Goal: Task Accomplishment & Management: Use online tool/utility

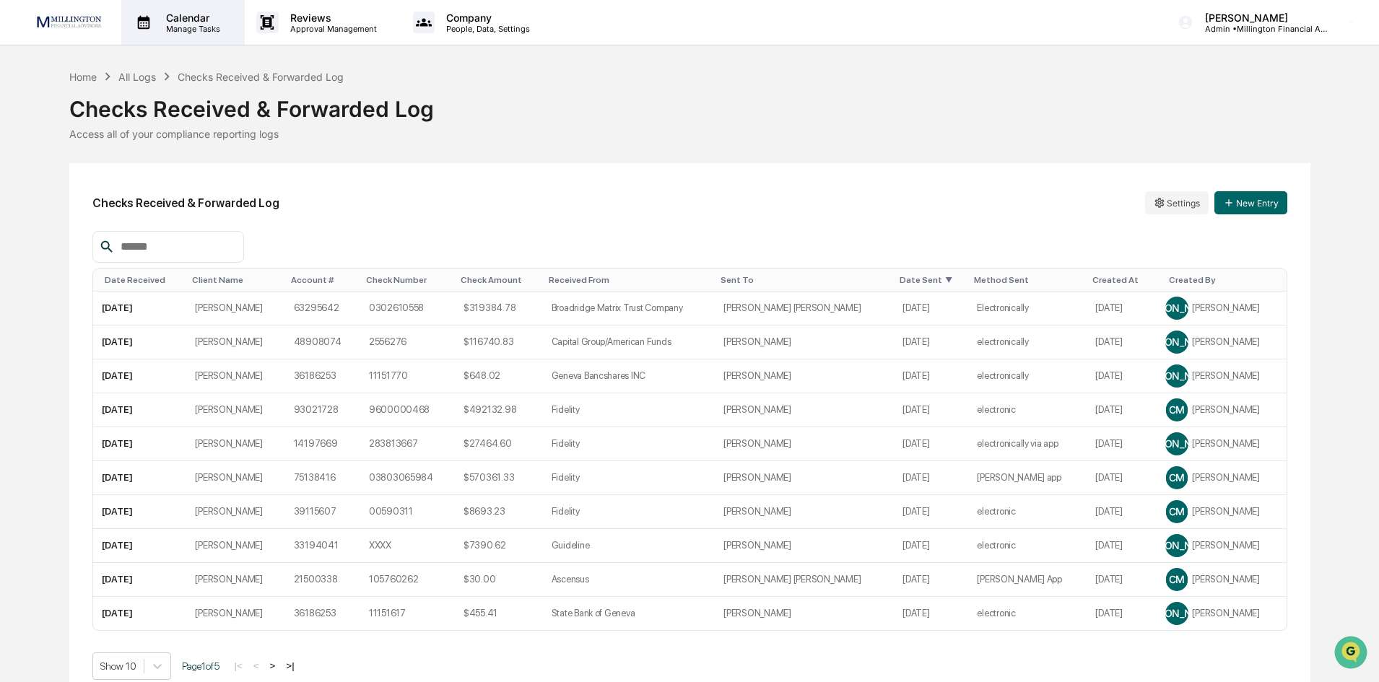
click at [175, 36] on div "Calendar Manage Tasks" at bounding box center [182, 22] width 123 height 45
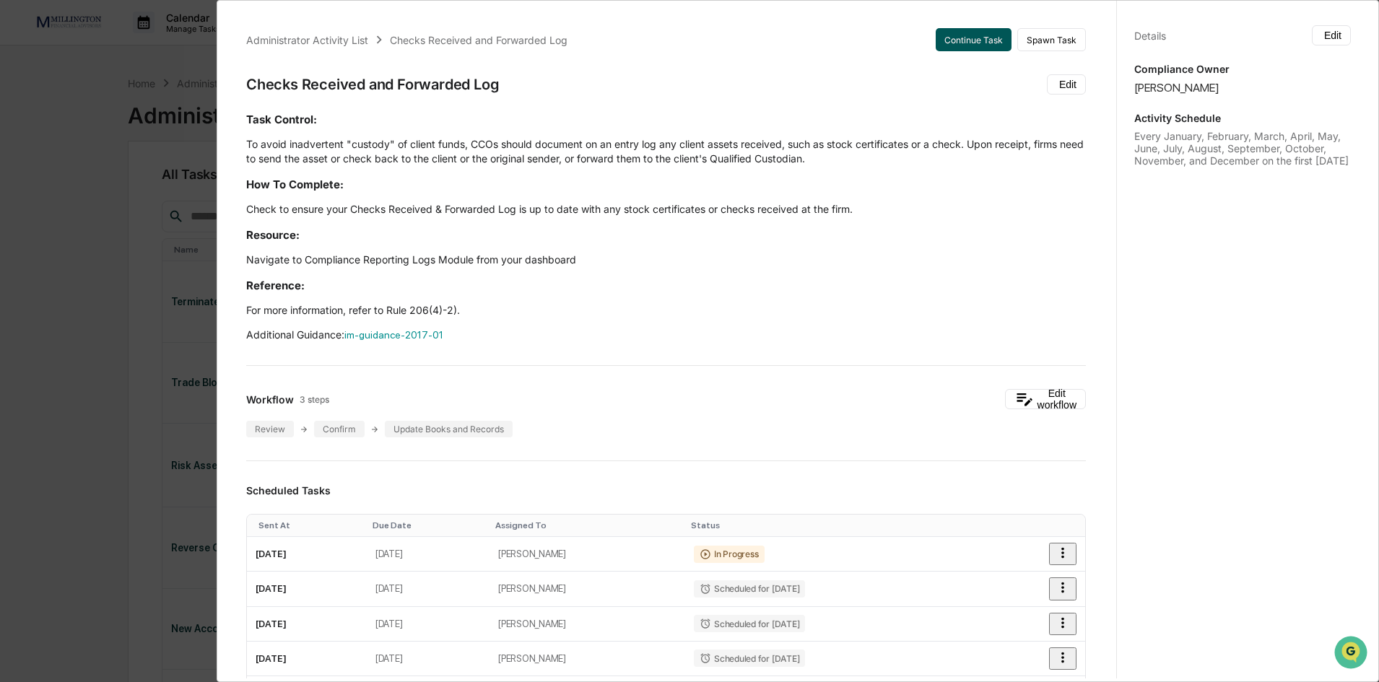
click at [963, 48] on button "Continue Task" at bounding box center [974, 39] width 76 height 23
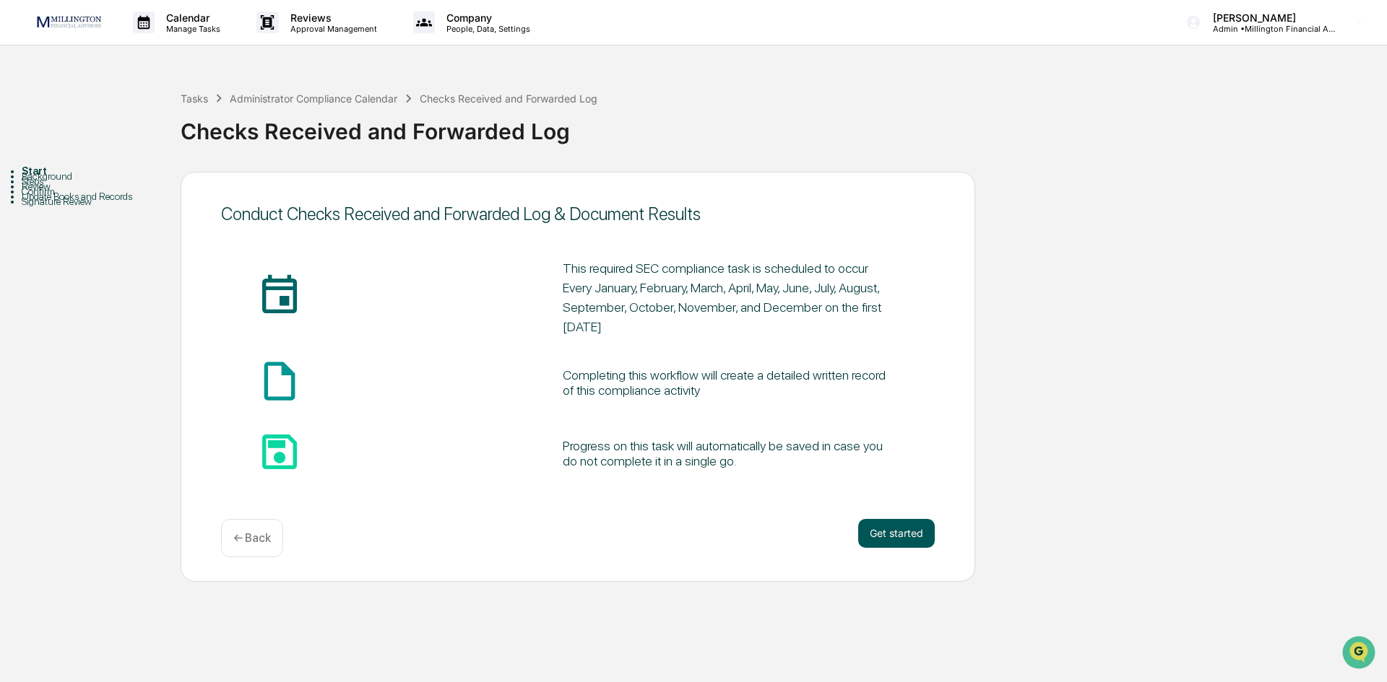
click at [872, 532] on button "Get started" at bounding box center [896, 533] width 77 height 29
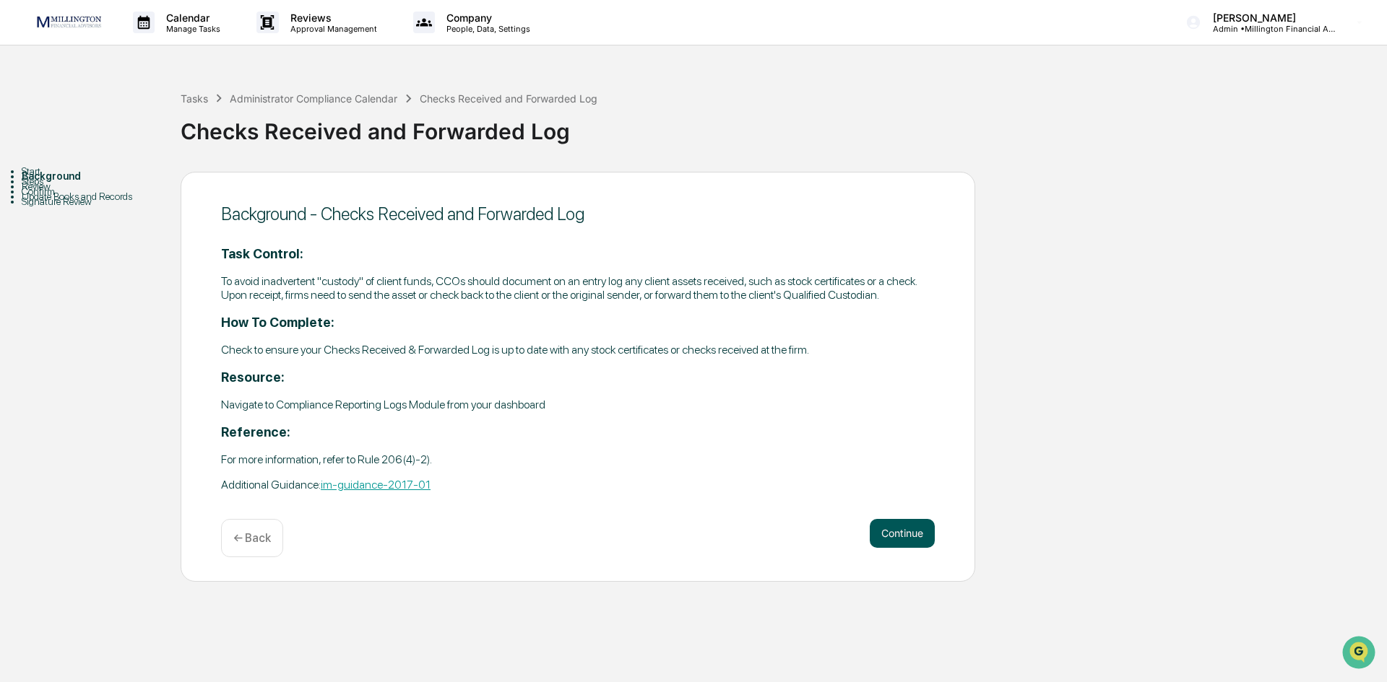
click at [908, 537] on button "Continue" at bounding box center [901, 533] width 65 height 29
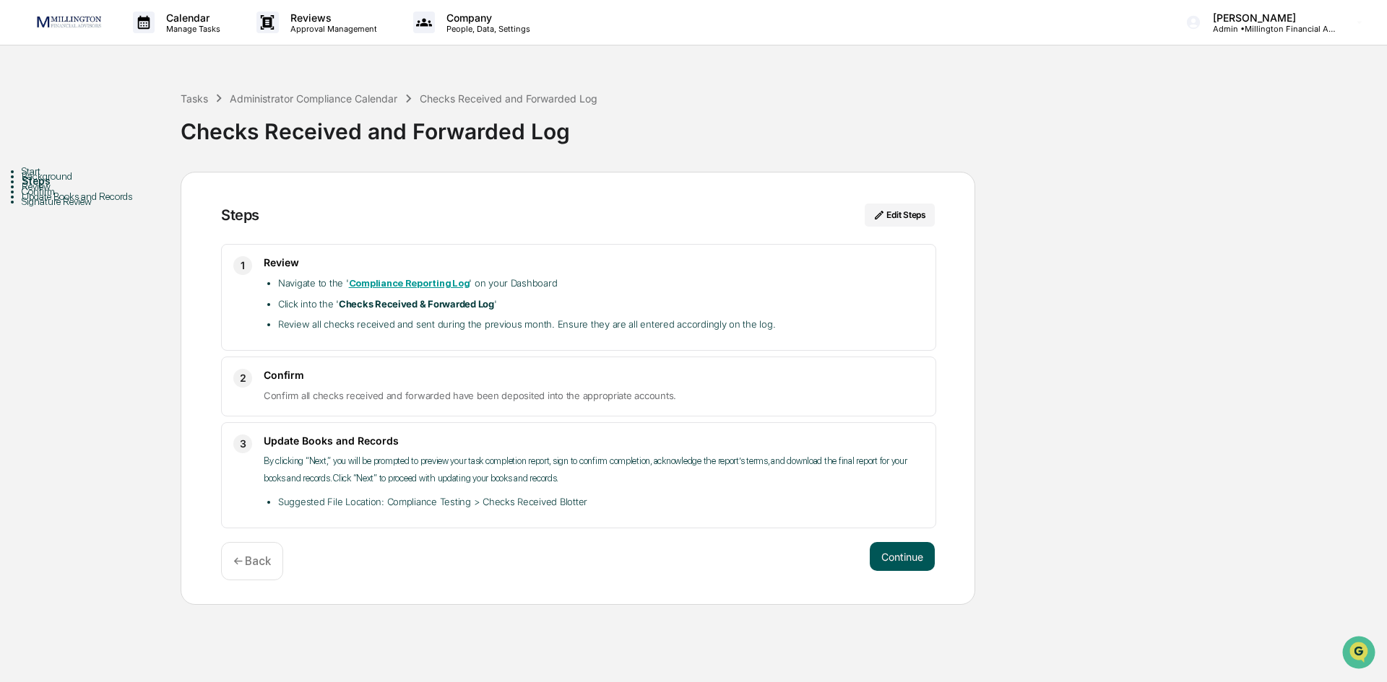
click at [908, 552] on button "Continue" at bounding box center [901, 556] width 65 height 29
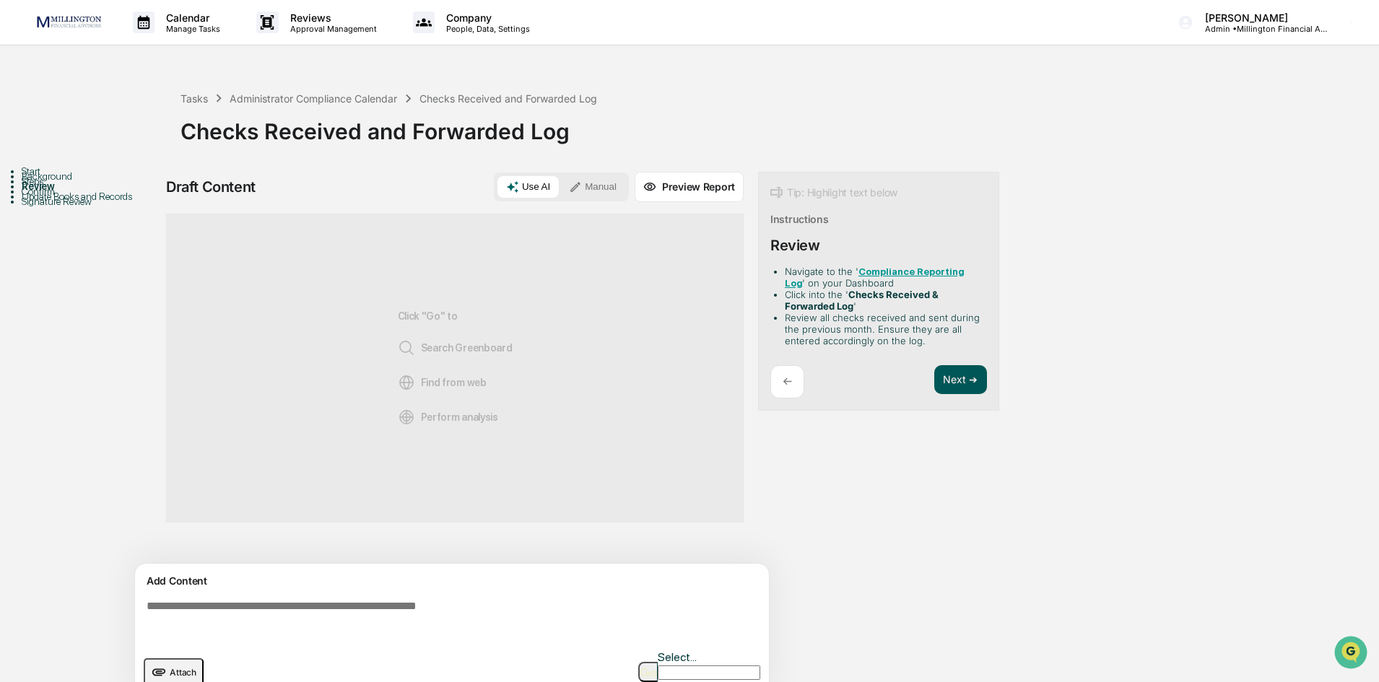
click at [947, 391] on button "Next ➔" at bounding box center [960, 380] width 53 height 30
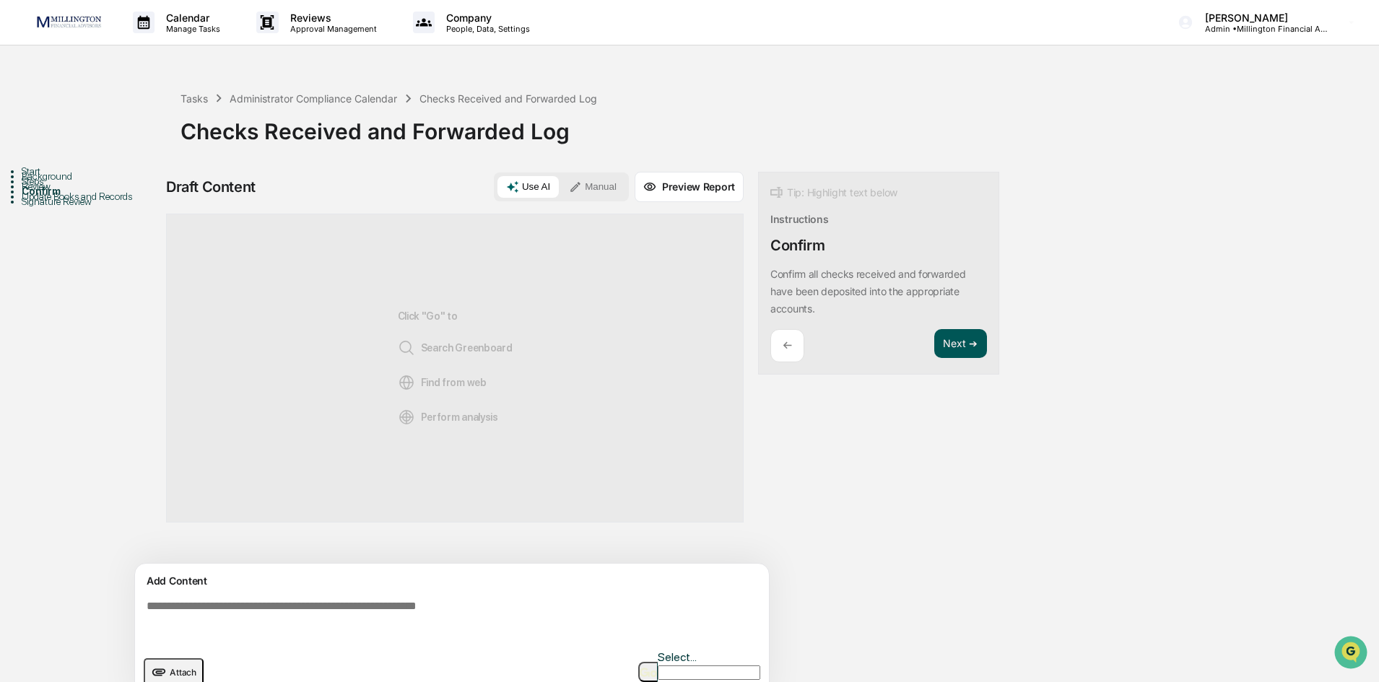
click at [958, 350] on button "Next ➔" at bounding box center [960, 344] width 53 height 30
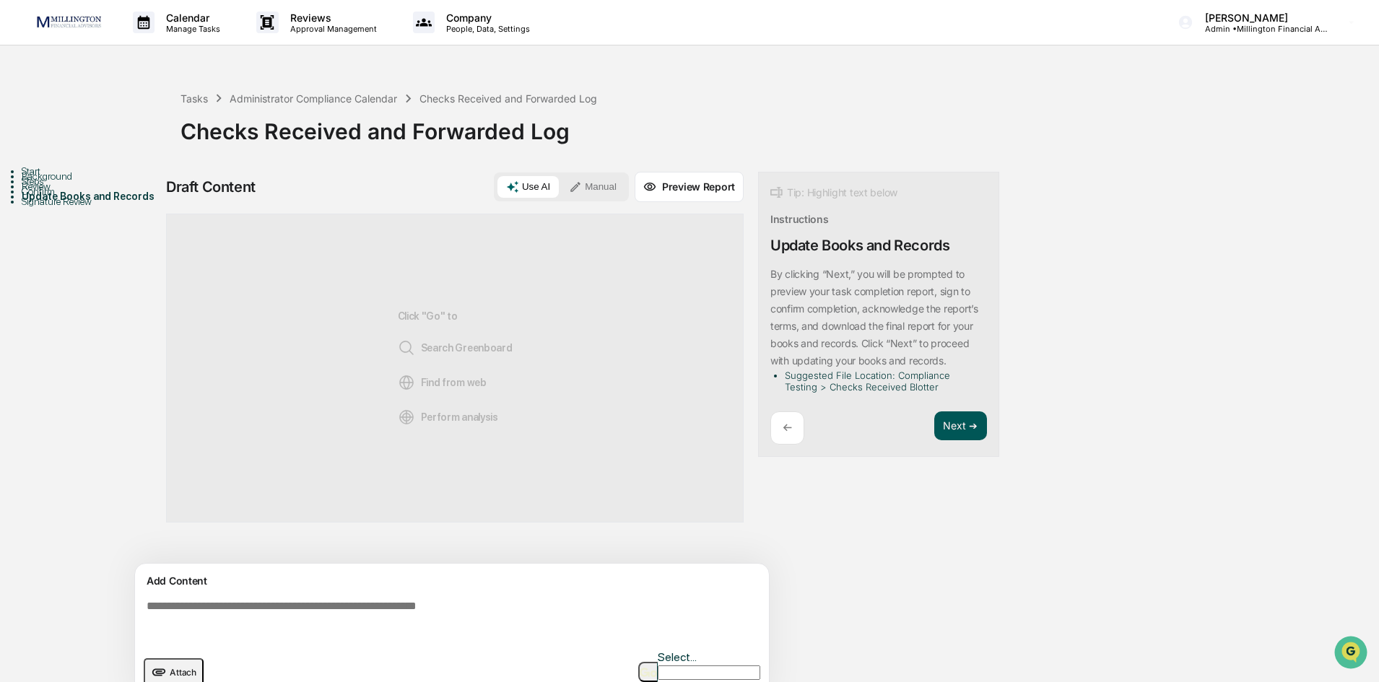
click at [968, 418] on button "Next ➔" at bounding box center [960, 427] width 53 height 30
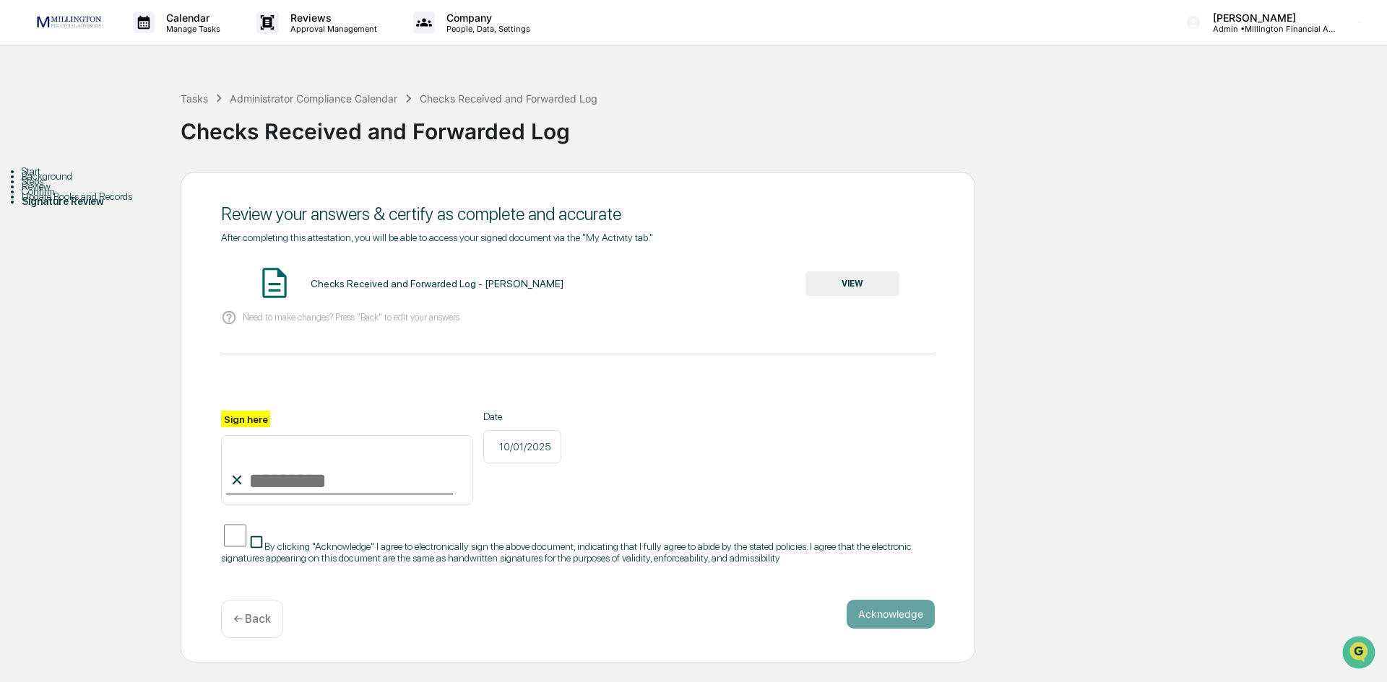
click at [271, 481] on input "Sign here" at bounding box center [347, 469] width 252 height 69
type input "**********"
click at [866, 290] on button "VIEW" at bounding box center [852, 284] width 94 height 25
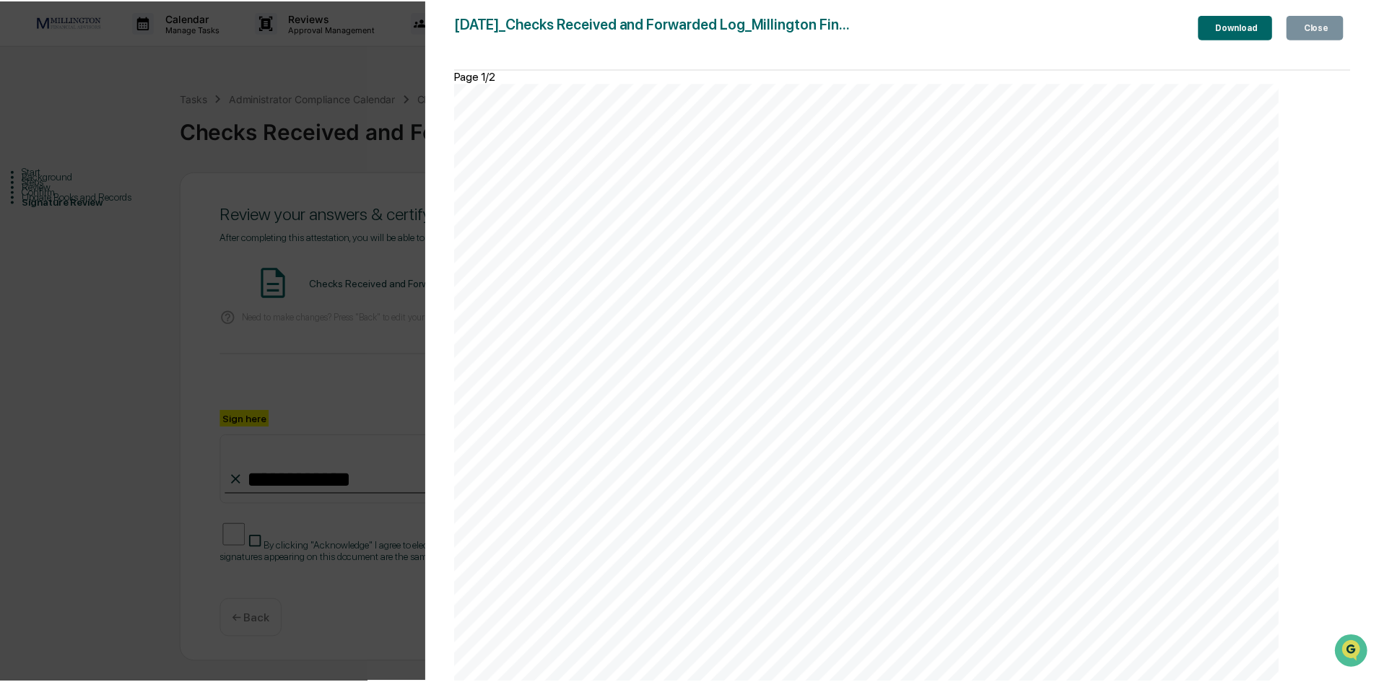
scroll to position [1815, 0]
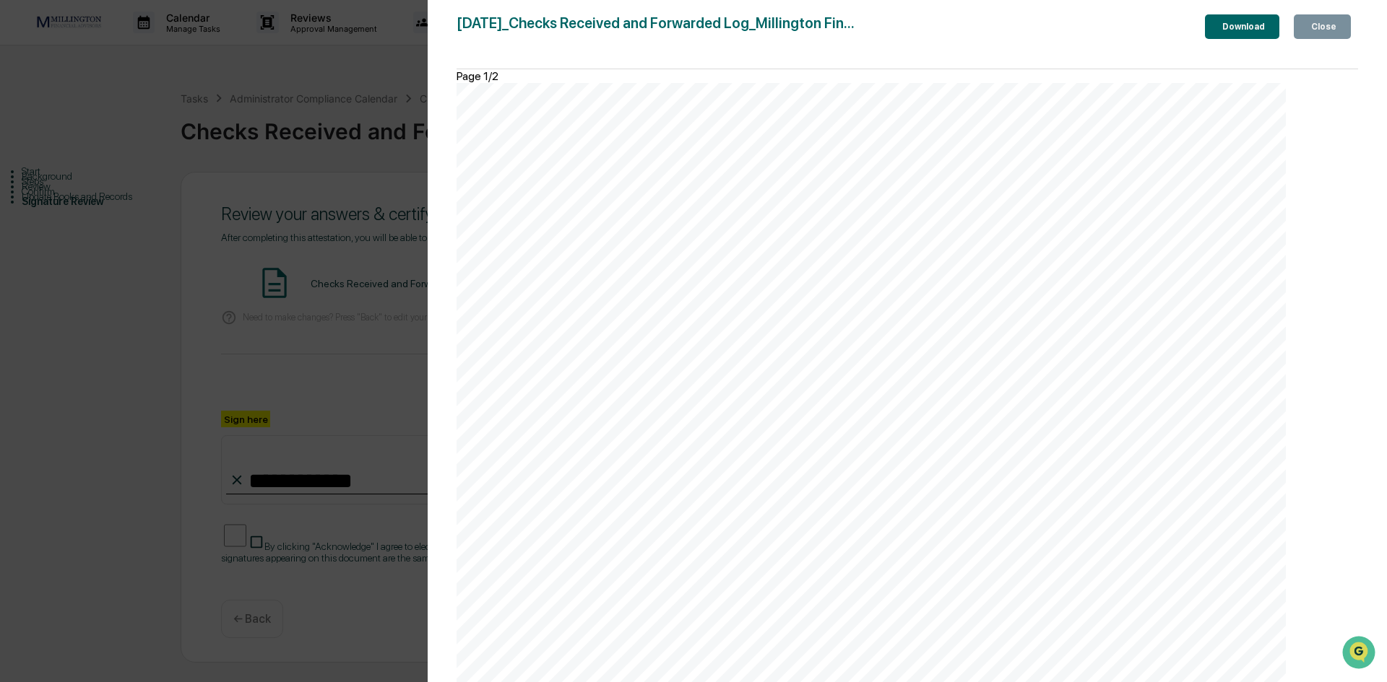
click at [1330, 29] on div "Close" at bounding box center [1322, 27] width 28 height 10
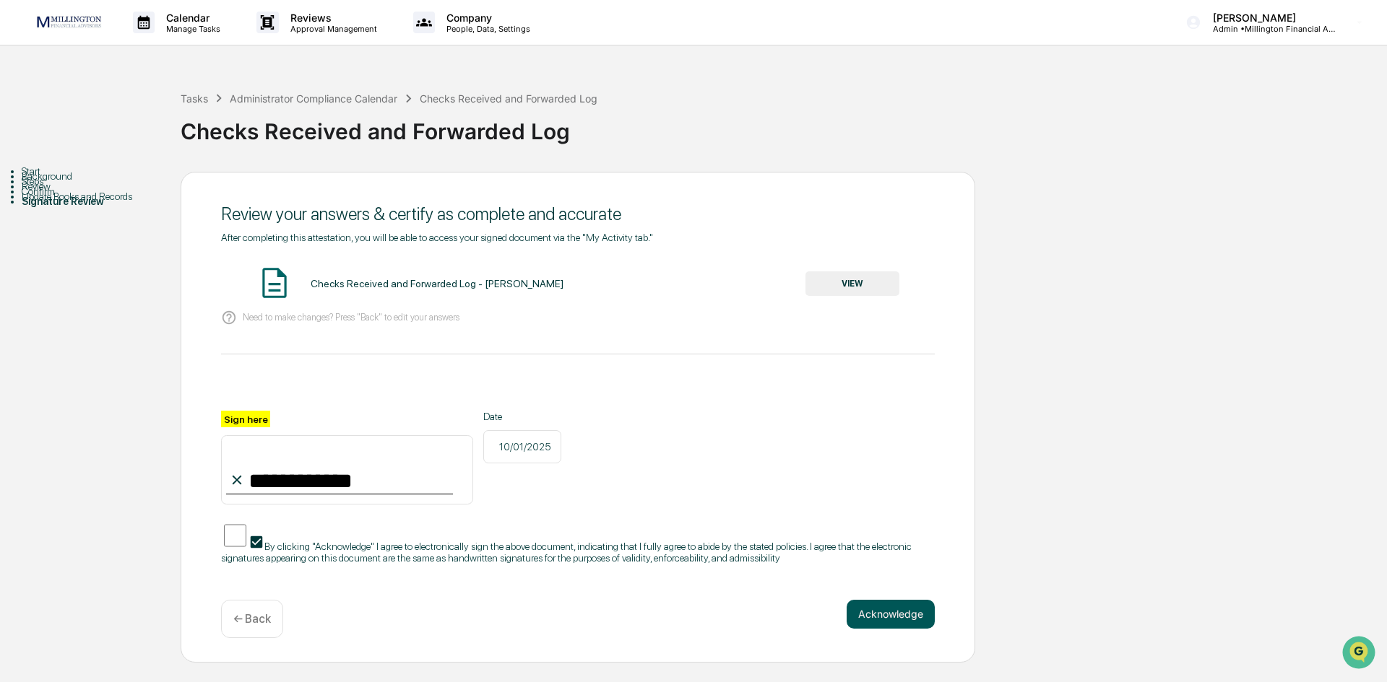
click at [867, 625] on button "Acknowledge" at bounding box center [890, 614] width 88 height 29
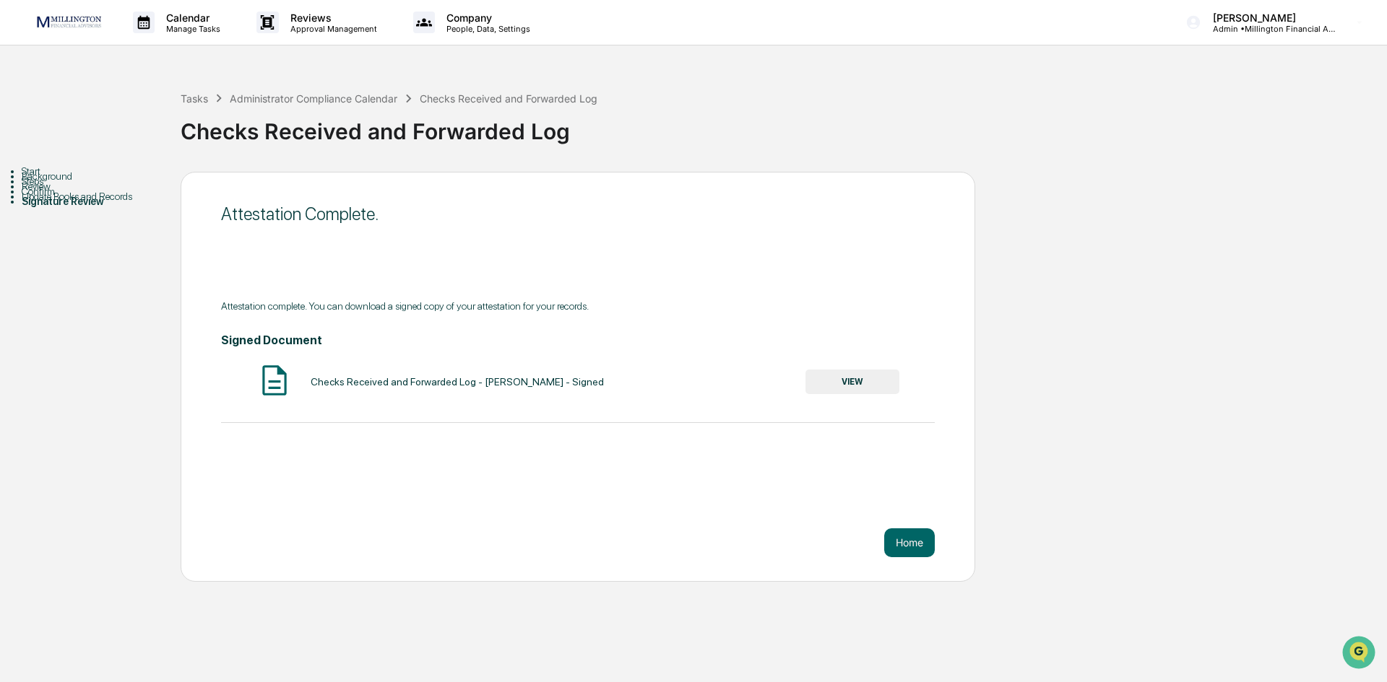
click at [851, 383] on button "VIEW" at bounding box center [852, 382] width 94 height 25
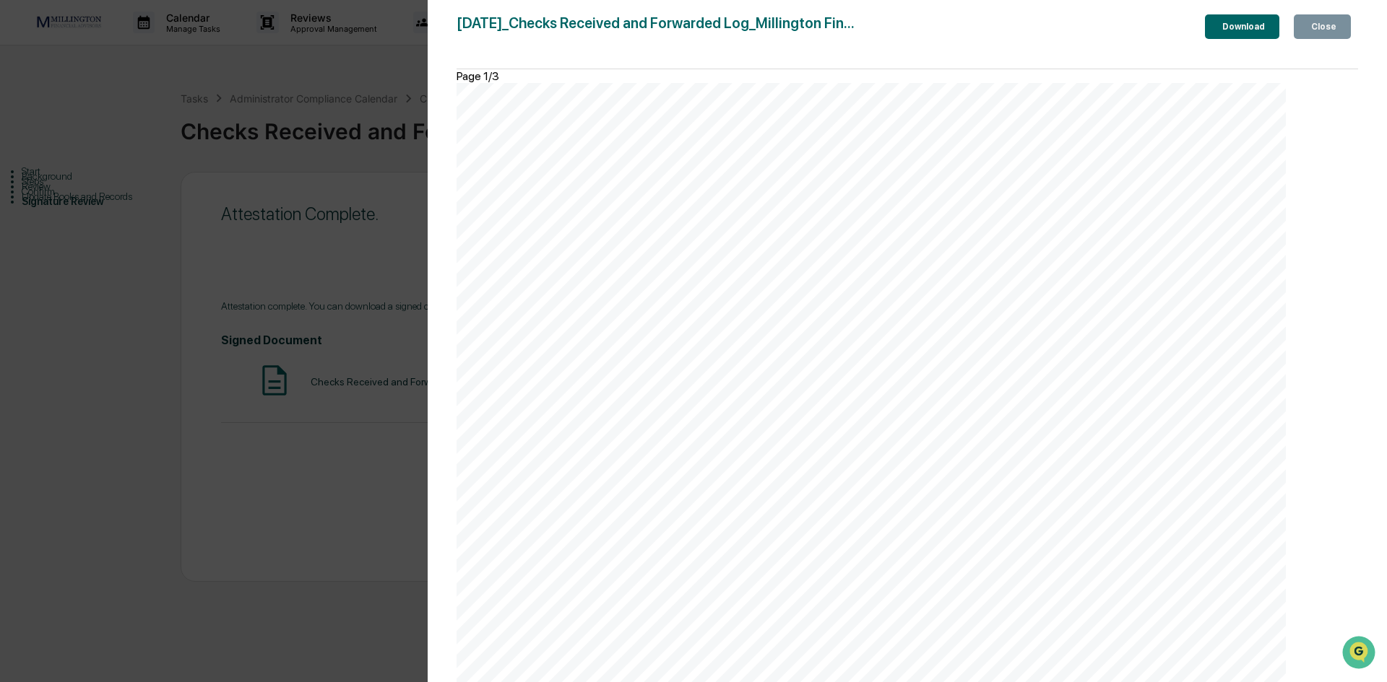
click at [1219, 27] on icon "button" at bounding box center [1219, 27] width 0 height 0
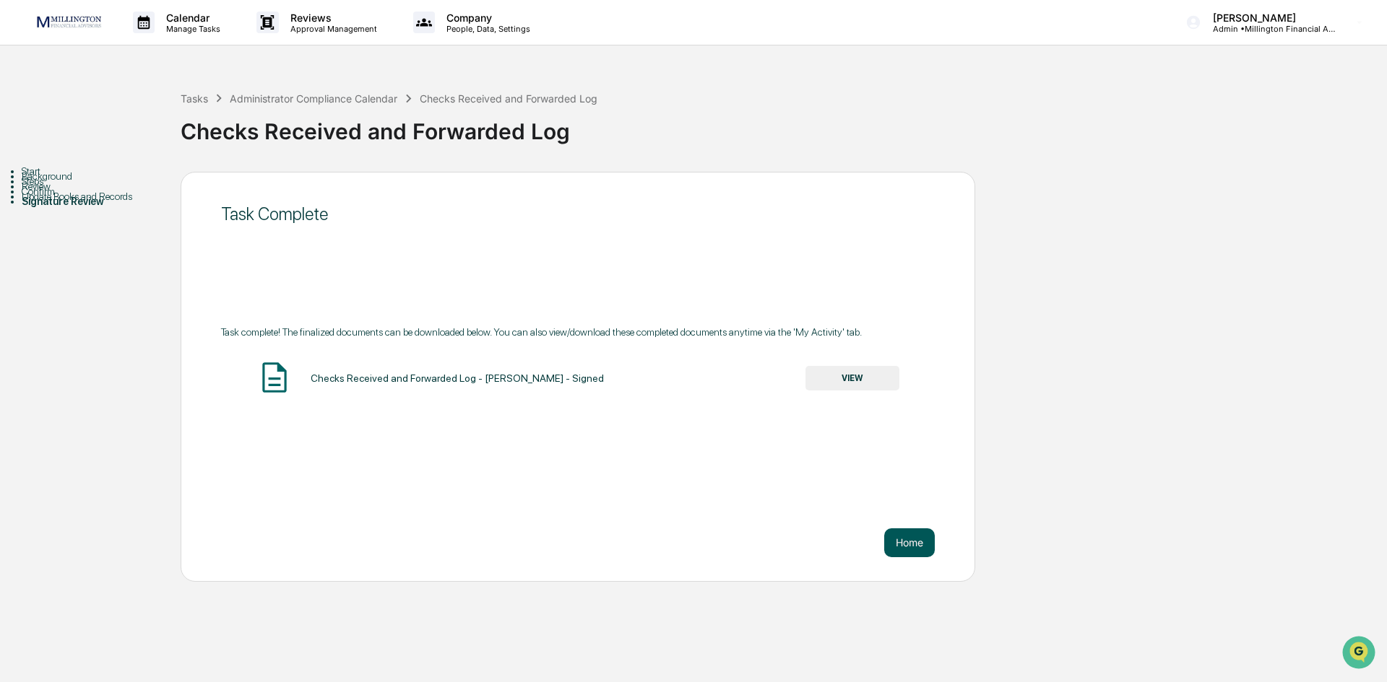
click at [913, 545] on button "Home" at bounding box center [909, 543] width 51 height 29
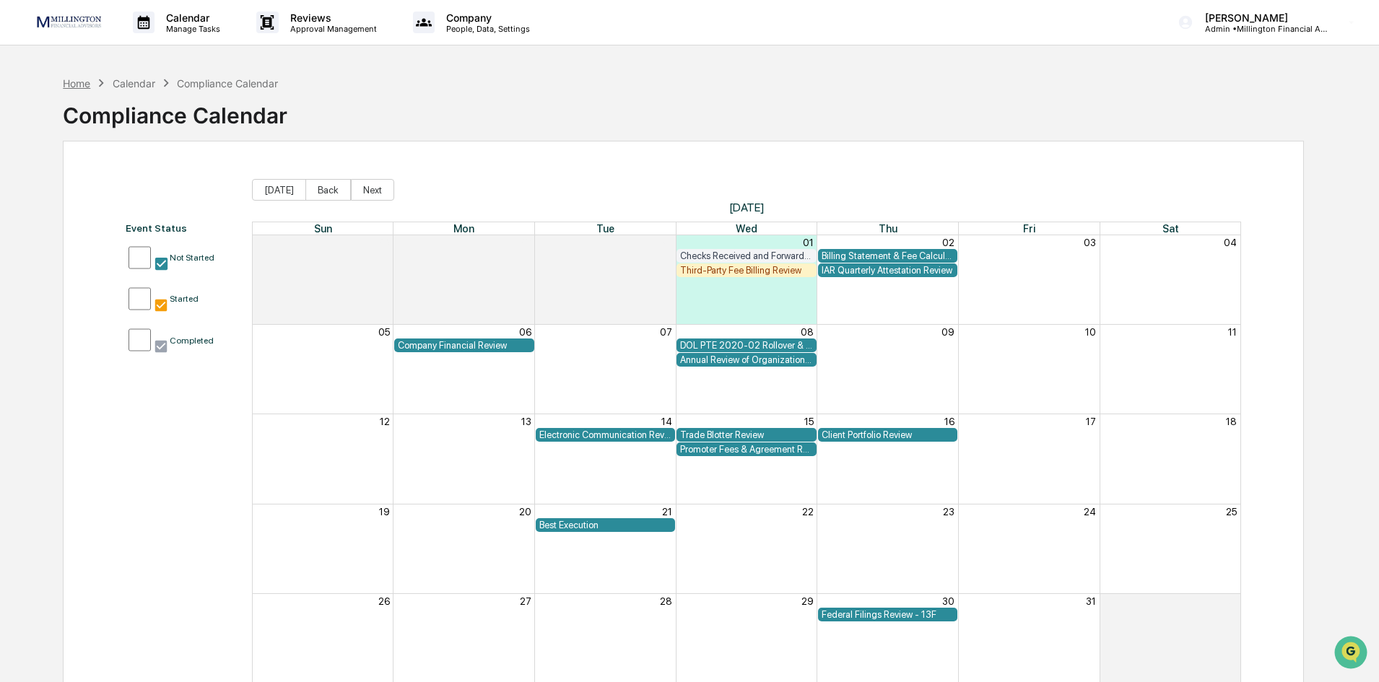
click at [81, 83] on div "Home" at bounding box center [76, 83] width 27 height 12
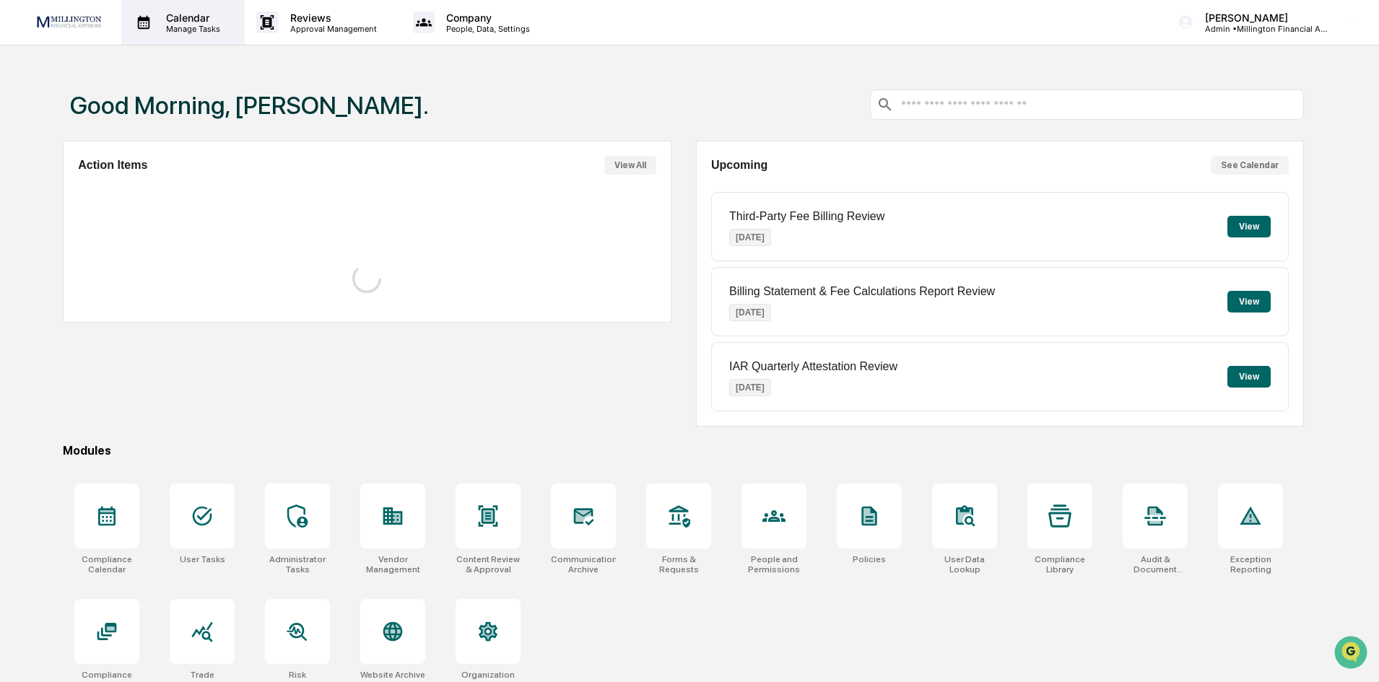
click at [194, 15] on p "Calendar" at bounding box center [191, 18] width 73 height 12
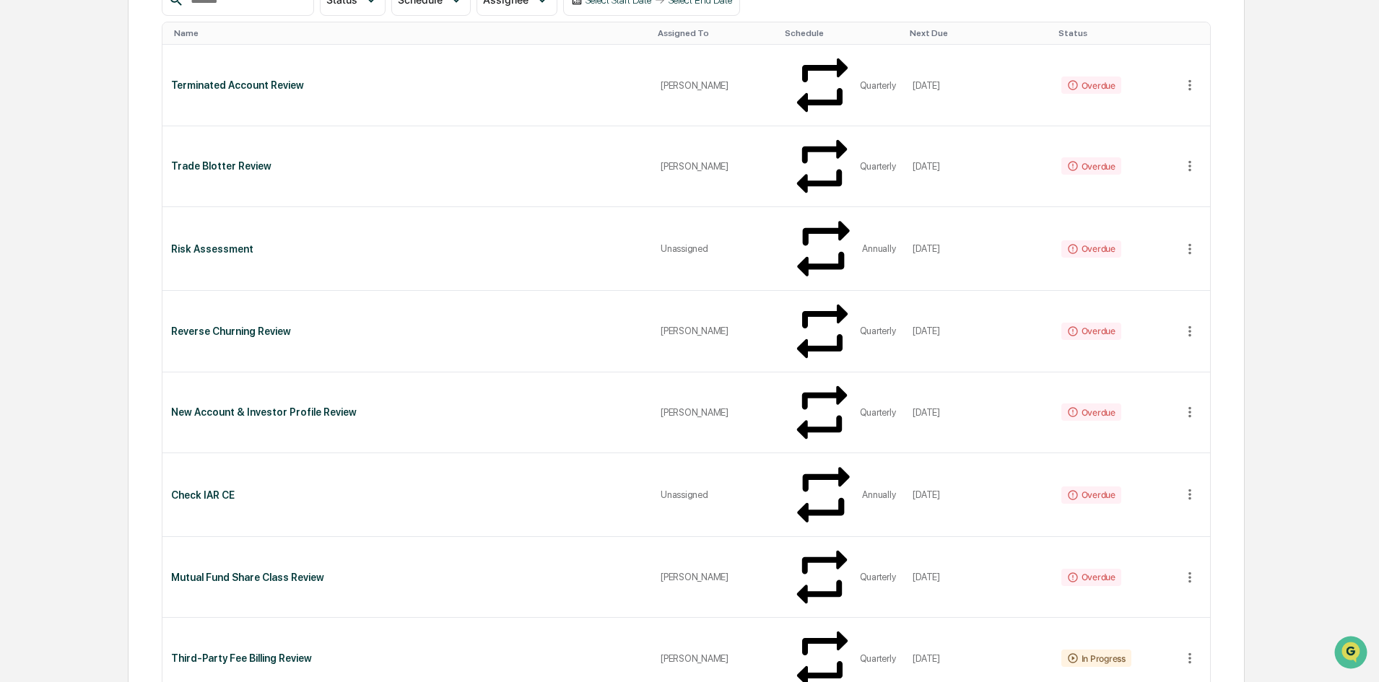
scroll to position [144, 0]
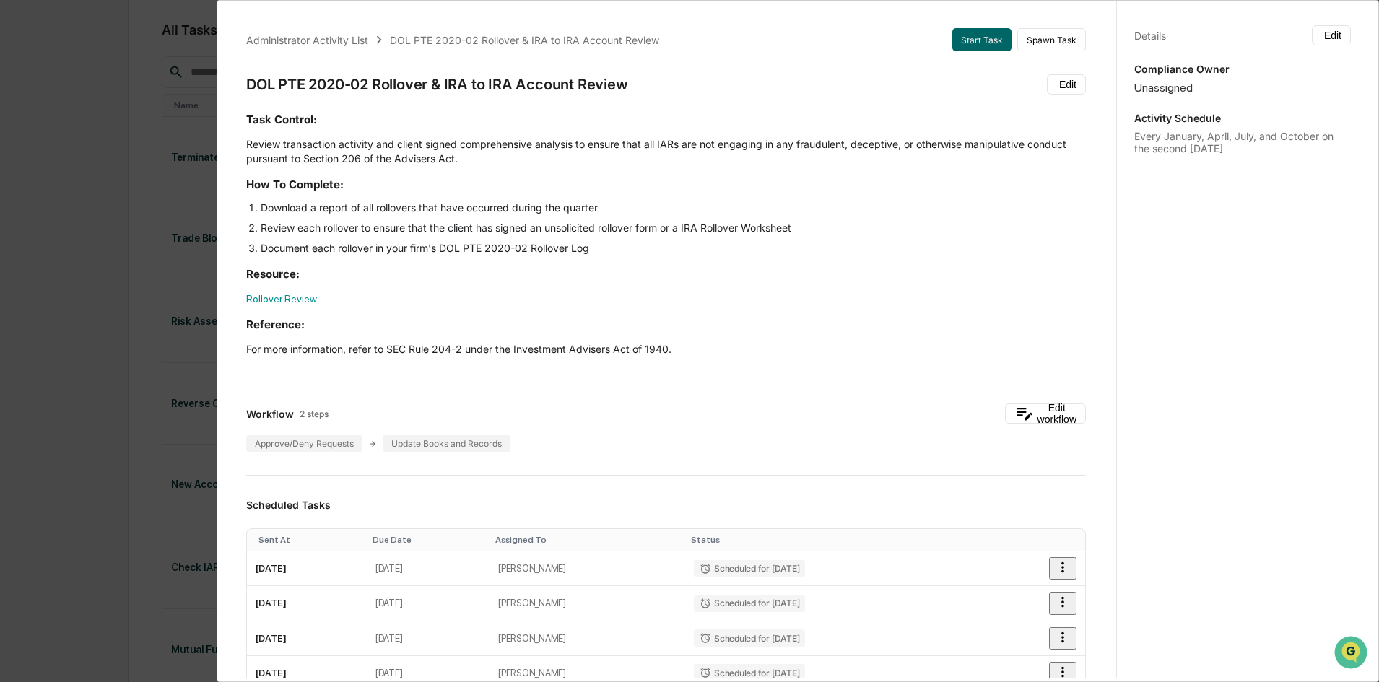
drag, startPoint x: 160, startPoint y: 323, endPoint x: 148, endPoint y: 333, distance: 15.9
click at [160, 323] on div "Administrator Activity List DOL PTE 2020-02 Rollover & IRA to IRA Account Revie…" at bounding box center [689, 341] width 1379 height 682
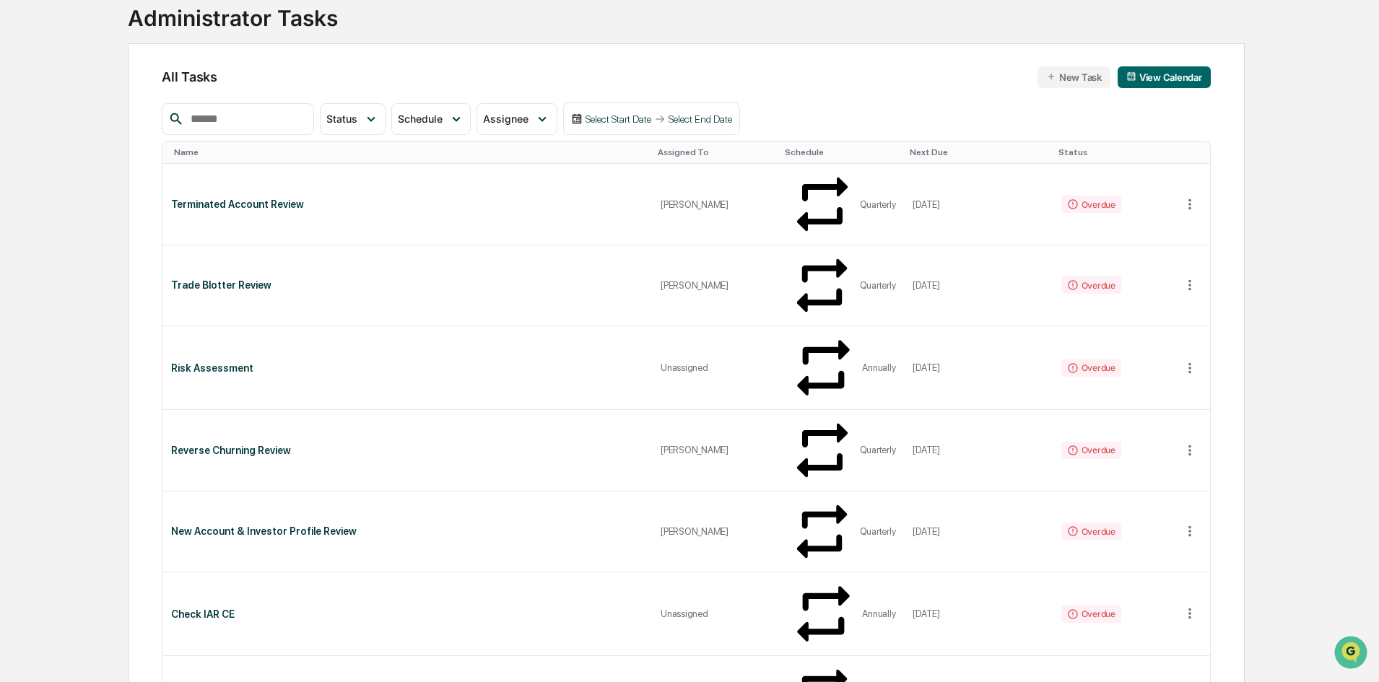
scroll to position [0, 0]
